Goal: Information Seeking & Learning: Learn about a topic

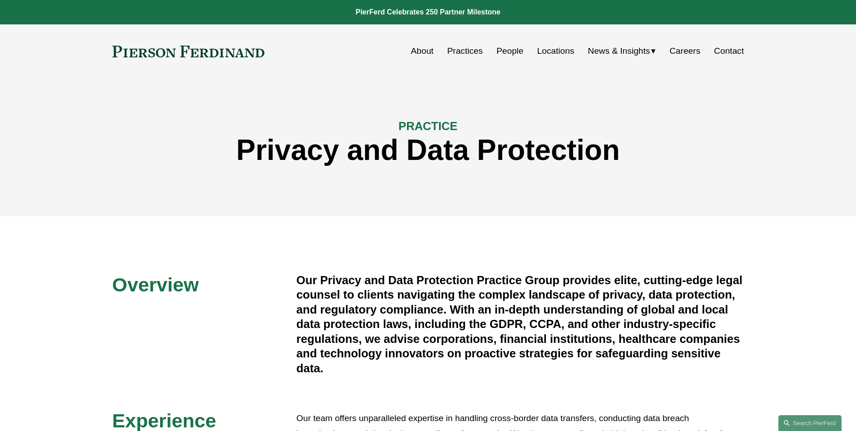
scroll to position [632, 0]
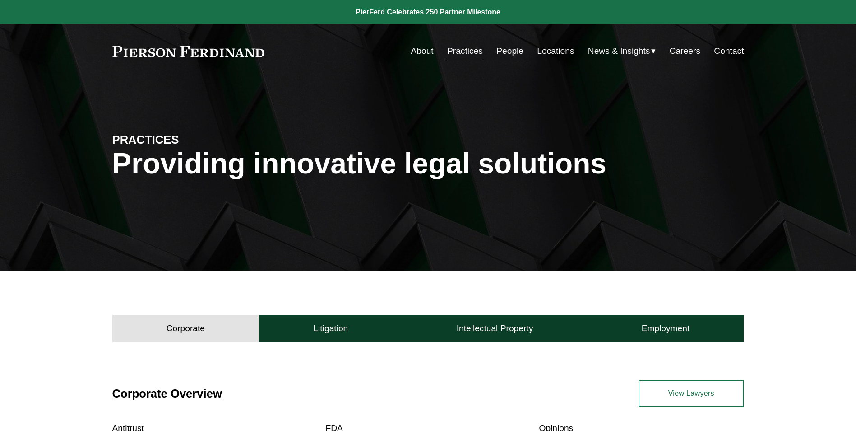
scroll to position [226, 0]
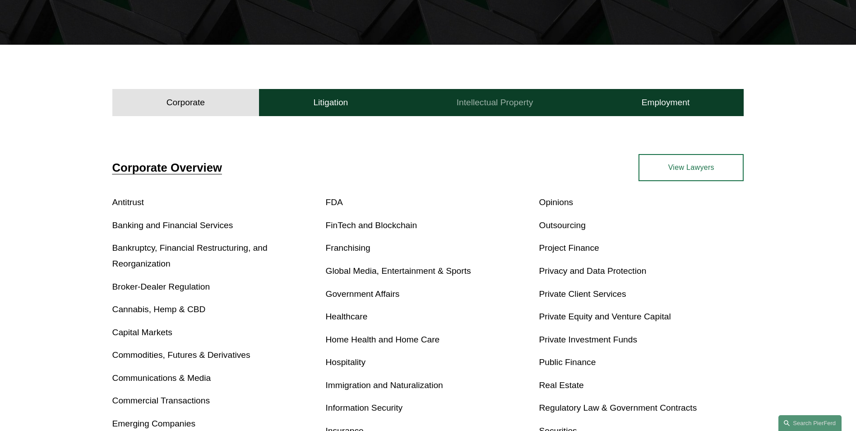
click at [477, 96] on button "Intellectual Property" at bounding box center [494, 102] width 185 height 27
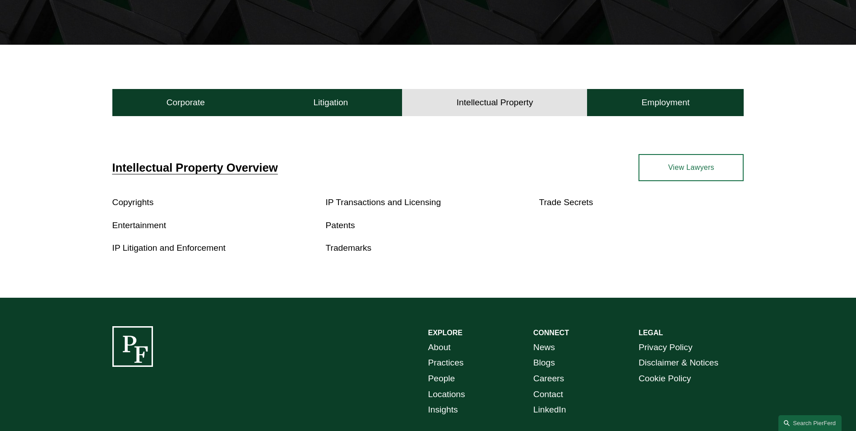
click at [437, 205] on link "IP Transactions and Licensing" at bounding box center [384, 201] width 116 height 9
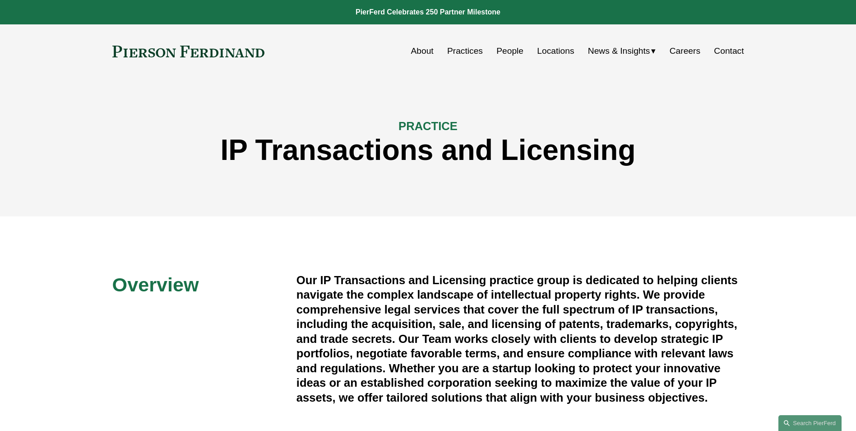
click at [604, 55] on span "News & Insights" at bounding box center [619, 51] width 62 height 16
click at [0, 0] on span "Insights" at bounding box center [0, 0] width 0 height 0
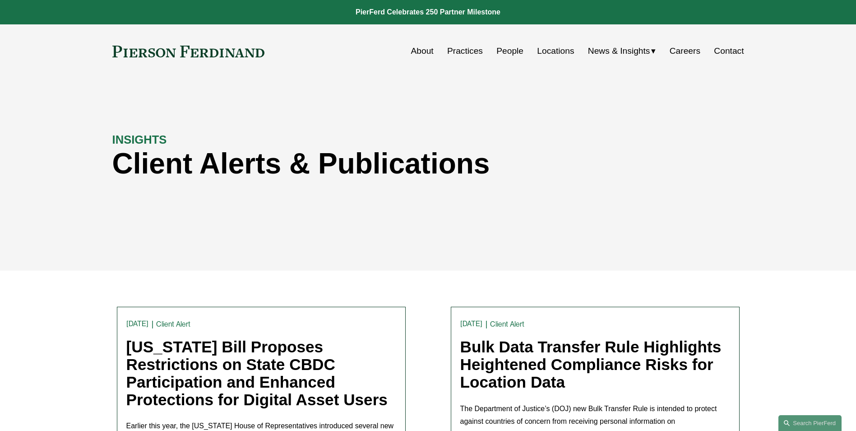
click at [528, 377] on link "Bulk Data Transfer Rule Highlights Heightened Compliance Risks for Location Data" at bounding box center [590, 364] width 261 height 52
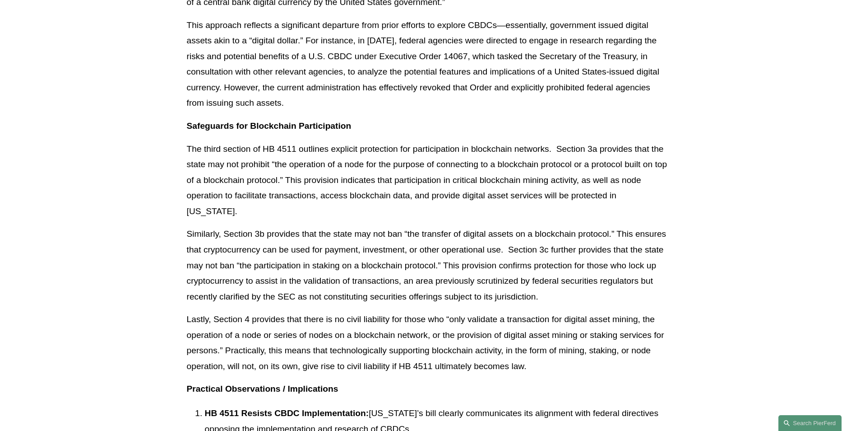
scroll to position [677, 0]
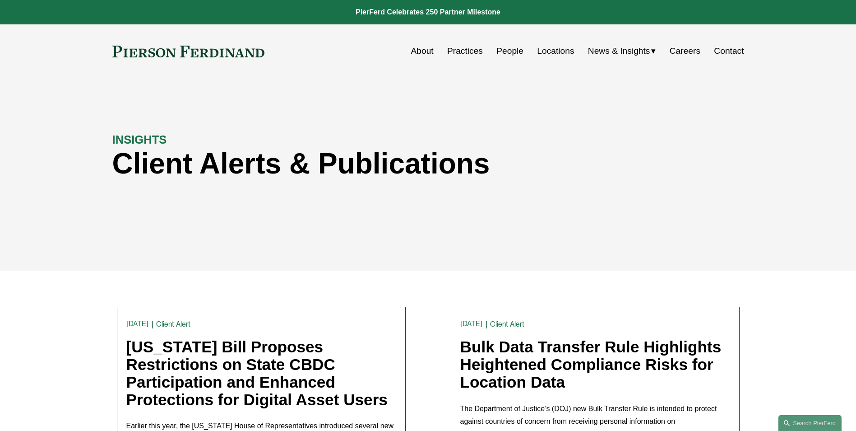
scroll to position [135, 0]
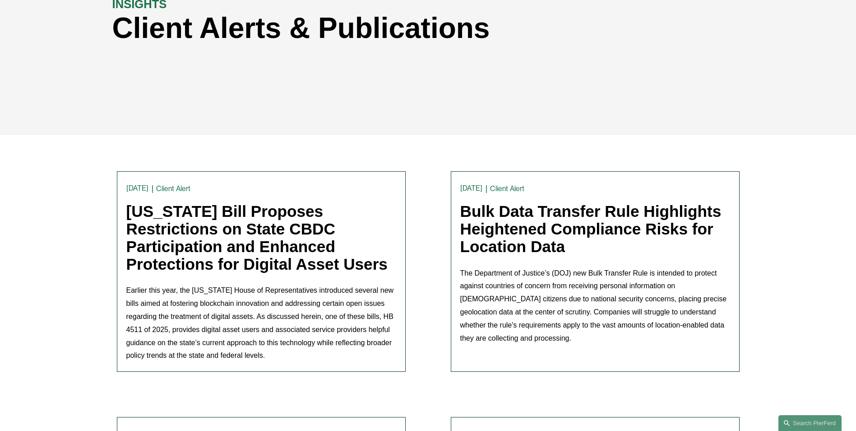
click at [501, 236] on link "Bulk Data Transfer Rule Highlights Heightened Compliance Risks for Location Data" at bounding box center [590, 228] width 261 height 52
